Goal: Transaction & Acquisition: Purchase product/service

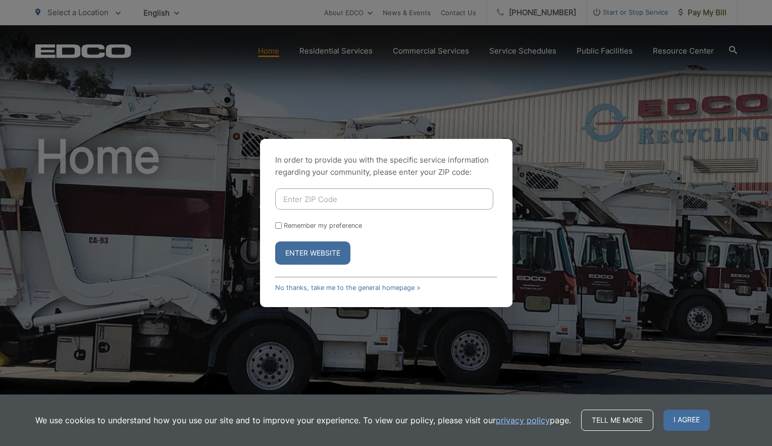
click at [320, 207] on input "Enter ZIP Code" at bounding box center [384, 198] width 218 height 21
type input "92118"
click at [314, 258] on button "Enter Website" at bounding box center [312, 252] width 75 height 23
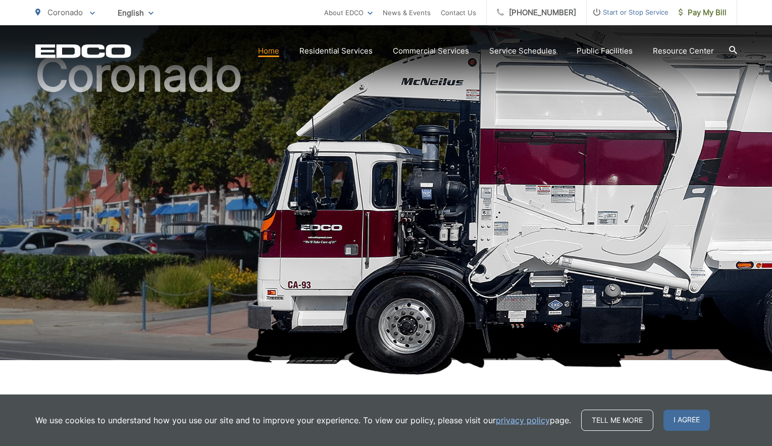
scroll to position [82, 0]
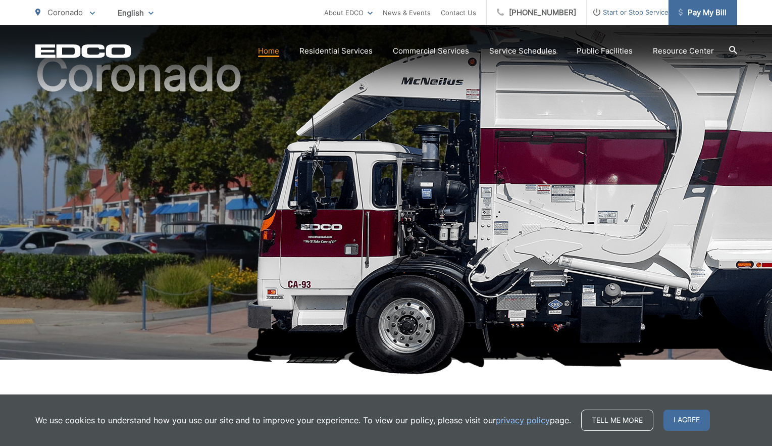
click at [705, 16] on span "Pay My Bill" at bounding box center [703, 13] width 48 height 12
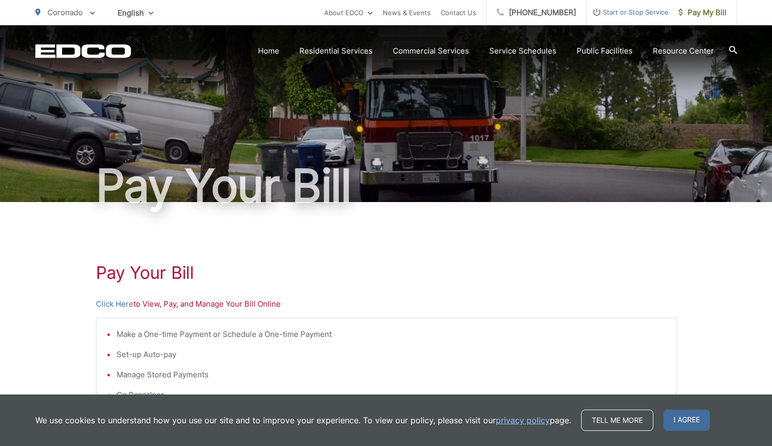
click at [549, 280] on h1 "Pay Your Bill" at bounding box center [386, 273] width 581 height 20
click at [247, 305] on p "Click Here to View, Pay, and Manage Your Bill Online" at bounding box center [386, 304] width 581 height 12
click at [107, 303] on link "Click Here" at bounding box center [114, 304] width 37 height 12
